Goal: Information Seeking & Learning: Learn about a topic

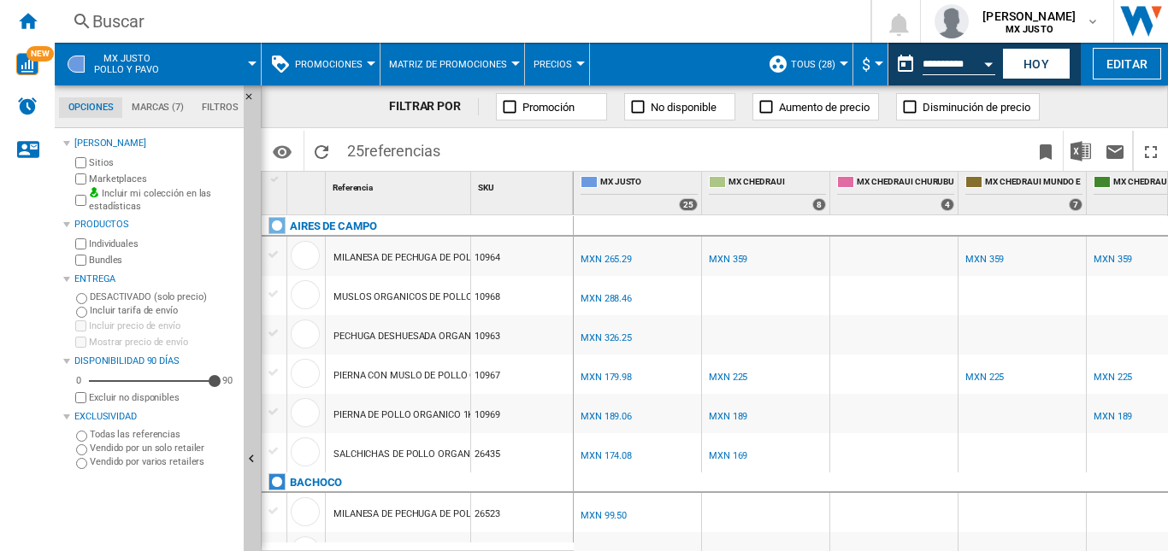
scroll to position [684, 0]
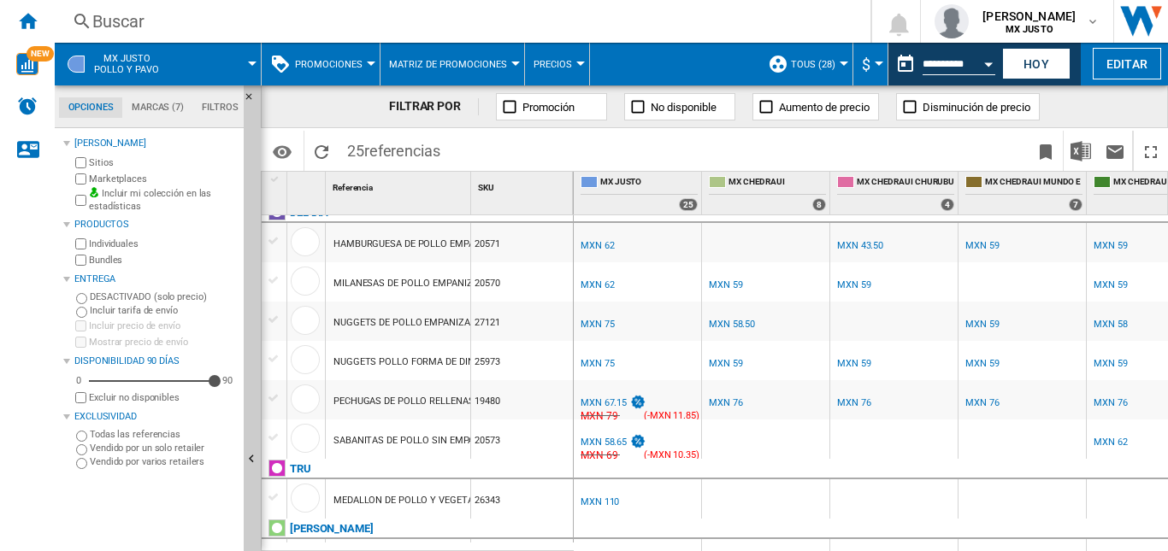
click at [199, 59] on span at bounding box center [217, 64] width 69 height 43
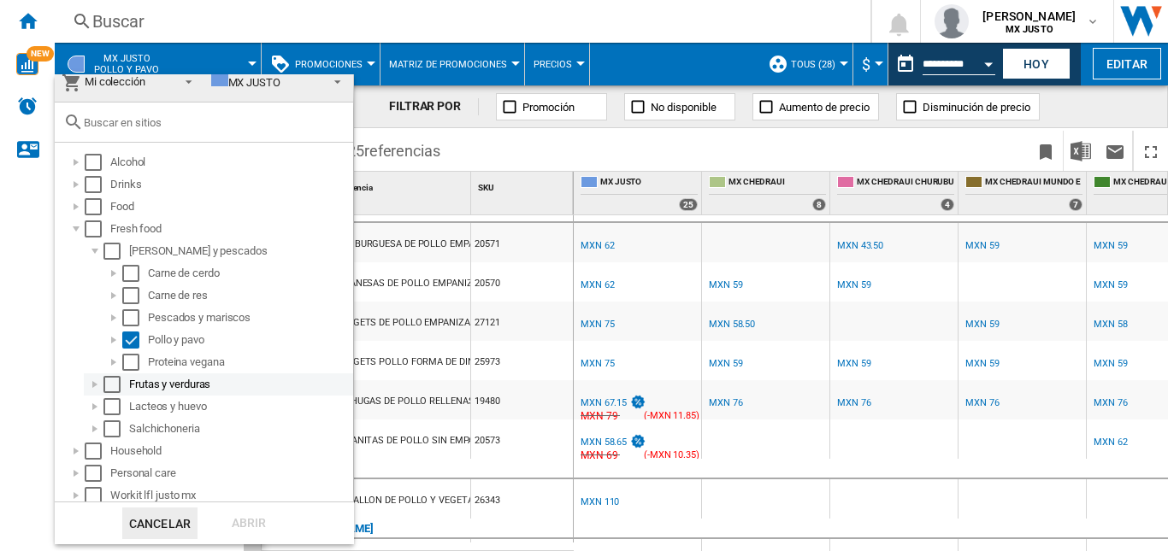
scroll to position [18, 0]
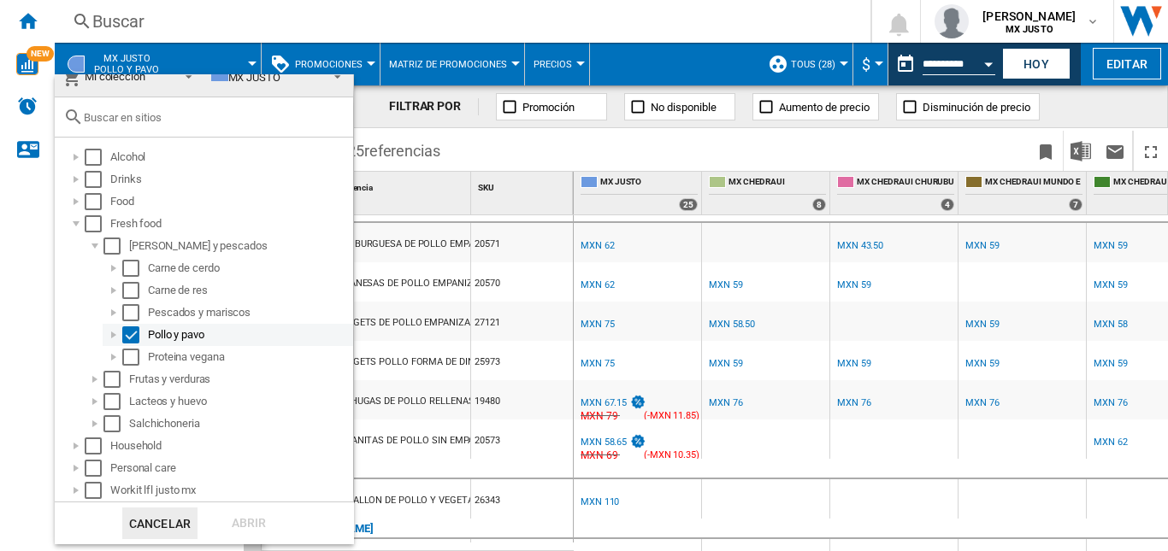
click at [126, 338] on div "Select" at bounding box center [130, 334] width 17 height 17
click at [76, 497] on div at bounding box center [76, 490] width 17 height 17
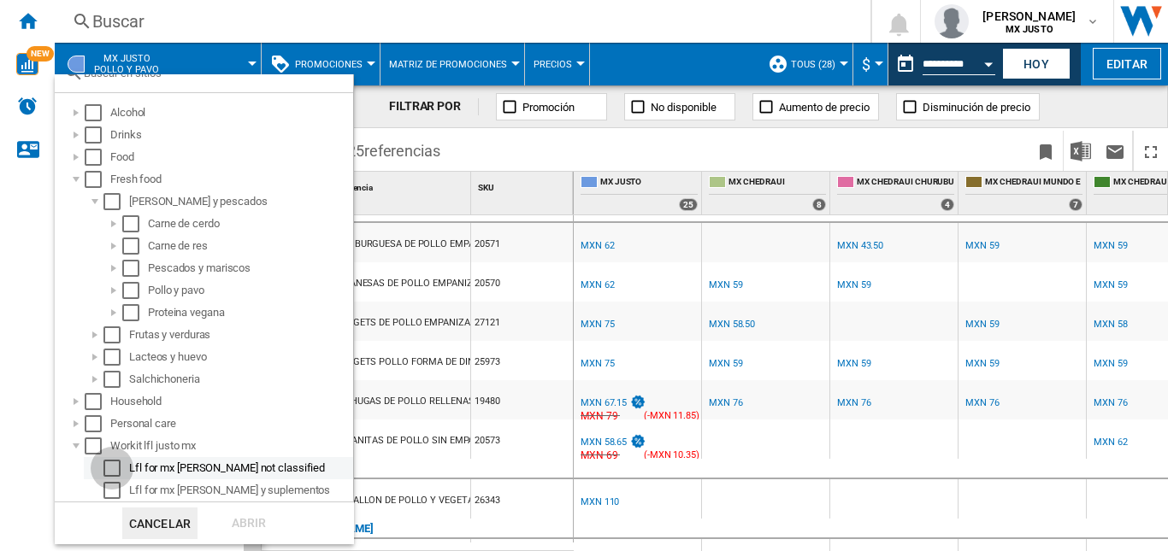
click at [115, 472] on div "Select" at bounding box center [111, 468] width 17 height 17
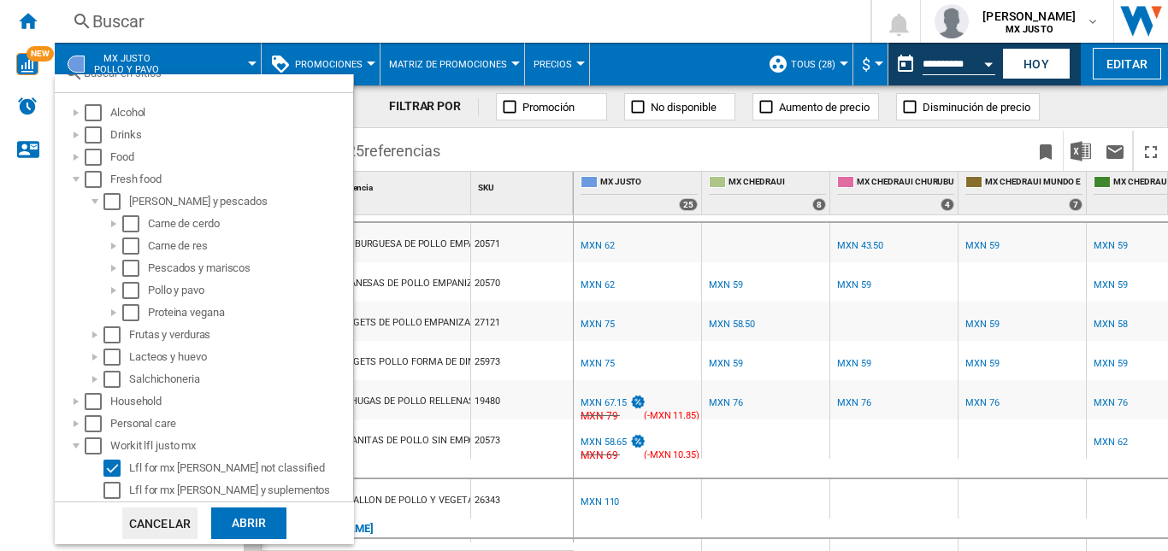
click at [220, 516] on div "Abrir" at bounding box center [248, 524] width 75 height 32
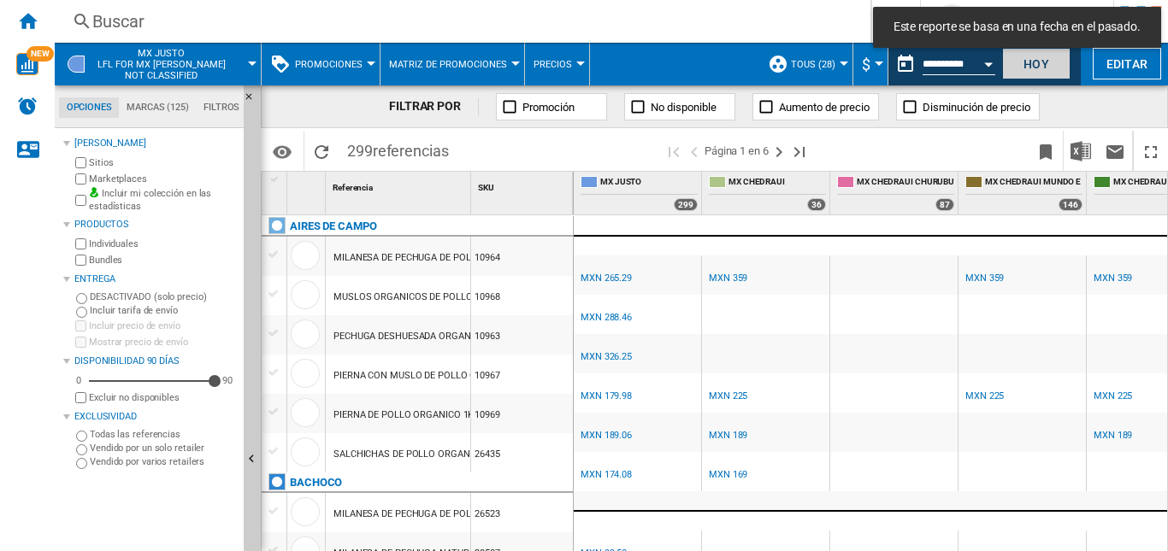
click at [1045, 63] on button "Hoy" at bounding box center [1036, 64] width 68 height 32
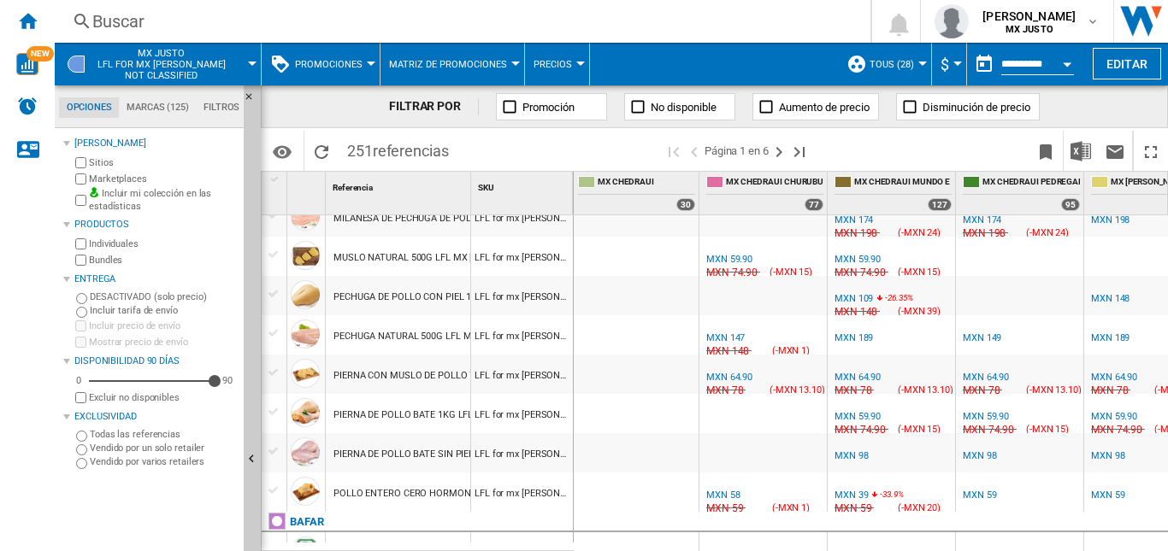
scroll to position [0, 209]
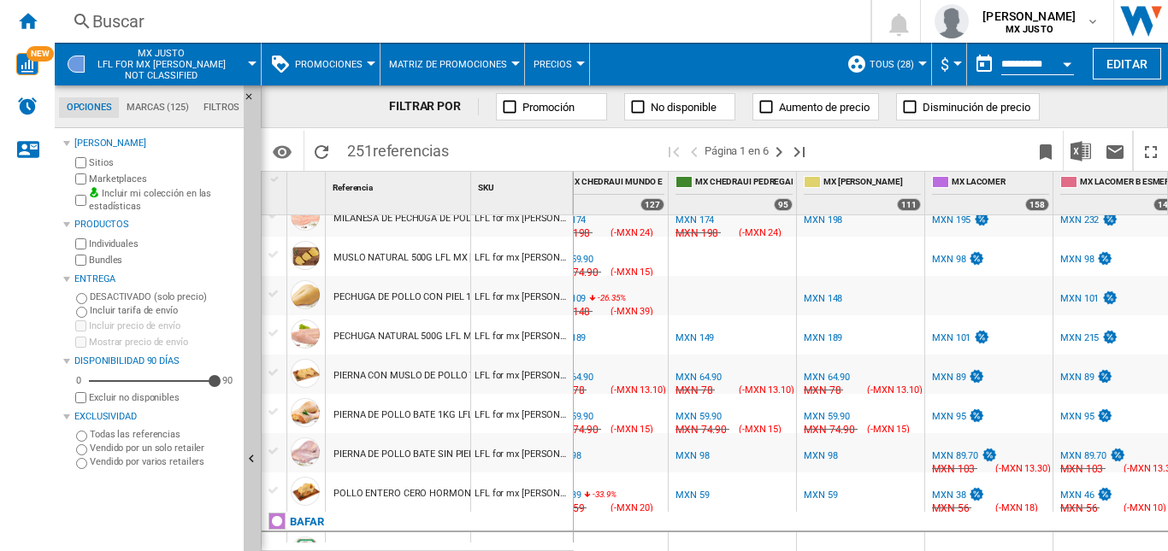
click at [697, 339] on div "MXN 149" at bounding box center [694, 337] width 38 height 11
click at [428, 334] on div "PECHUGA NATURAL 500G LFL MX [PERSON_NAME]" at bounding box center [442, 336] width 218 height 39
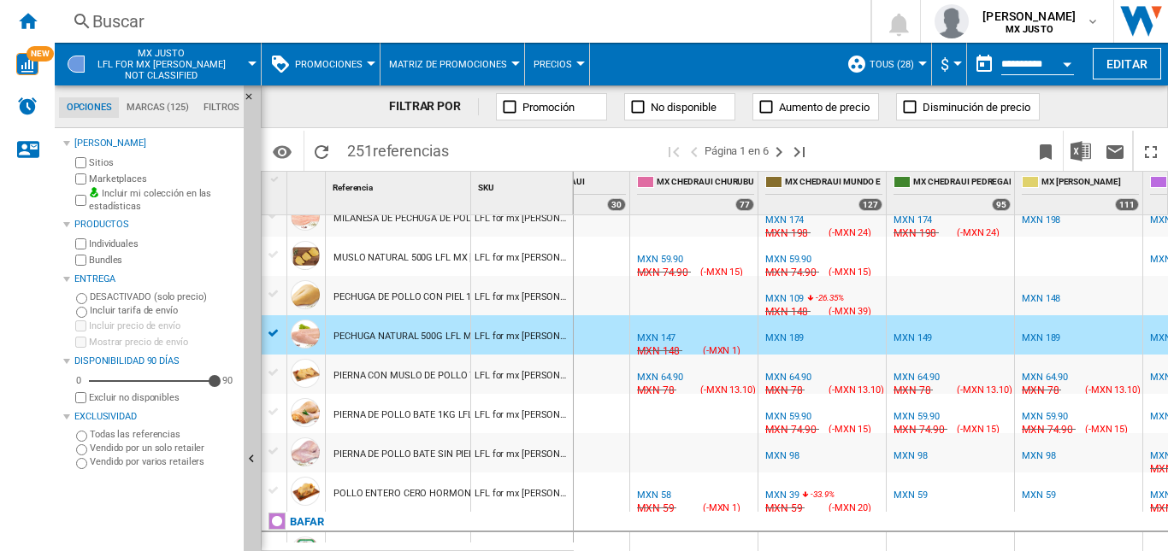
scroll to position [0, 204]
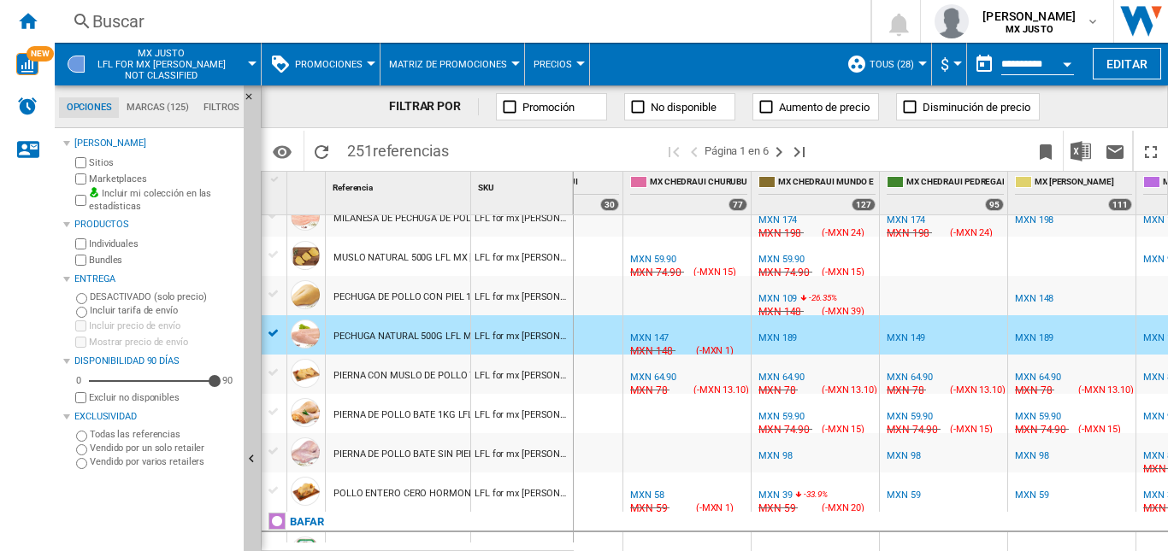
click at [656, 336] on div "MXN 147" at bounding box center [649, 337] width 38 height 11
click at [668, 377] on div "MXN 64.90" at bounding box center [653, 377] width 46 height 11
click at [656, 495] on div "MXN 58" at bounding box center [646, 495] width 33 height 11
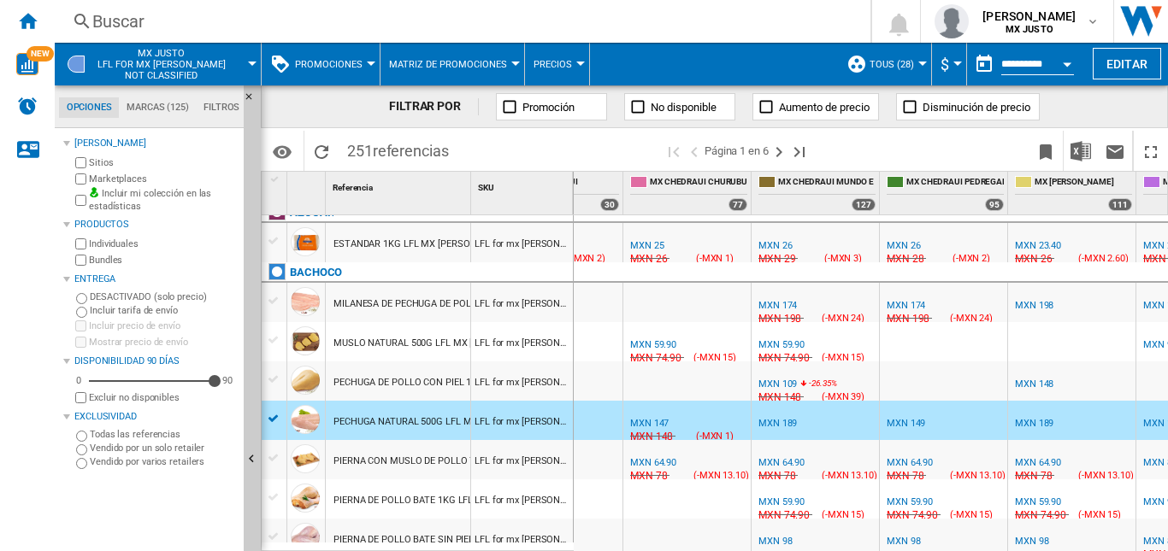
scroll to position [855, 0]
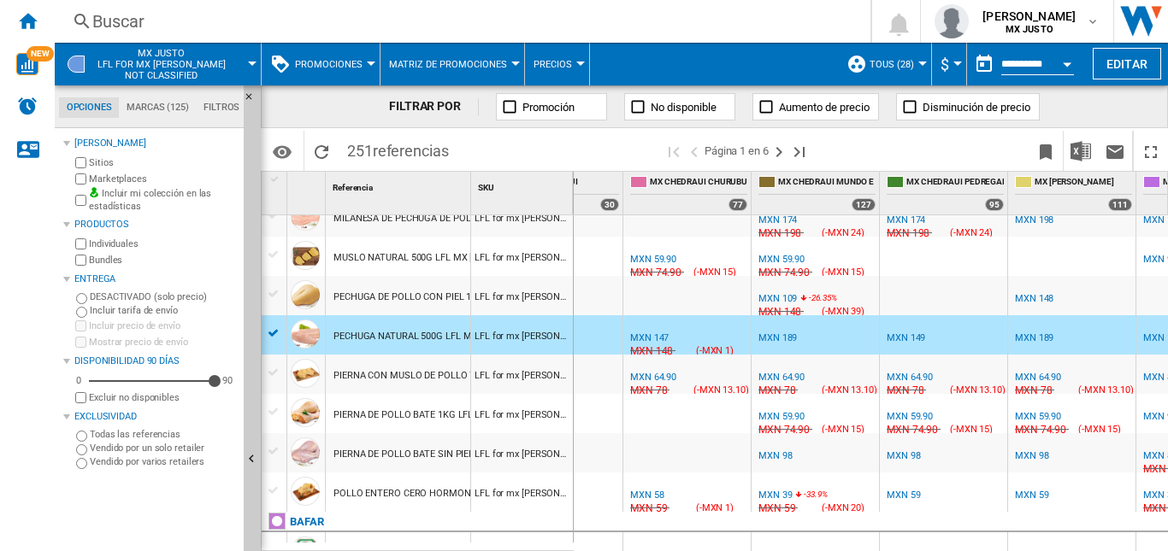
click at [787, 297] on div "MXN 109" at bounding box center [777, 298] width 38 height 11
